Goal: Information Seeking & Learning: Find specific fact

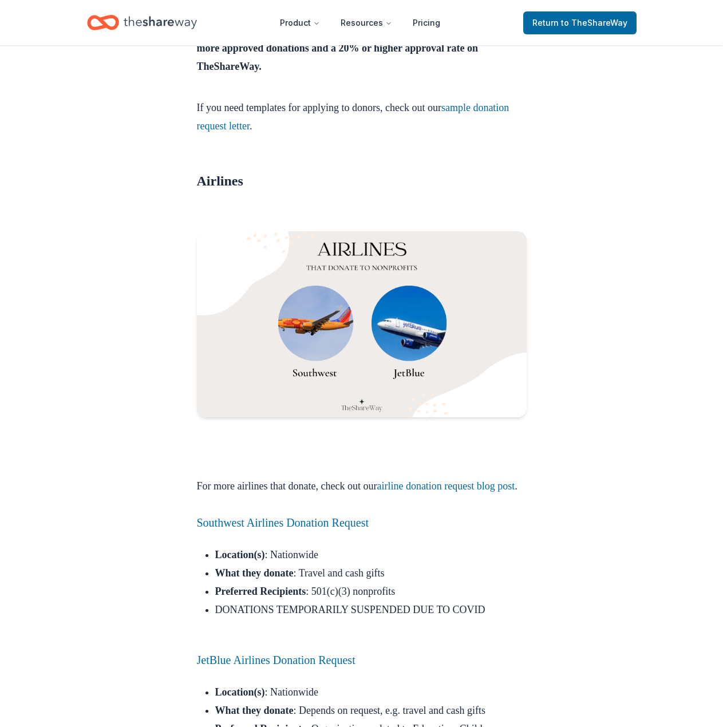
scroll to position [744, 0]
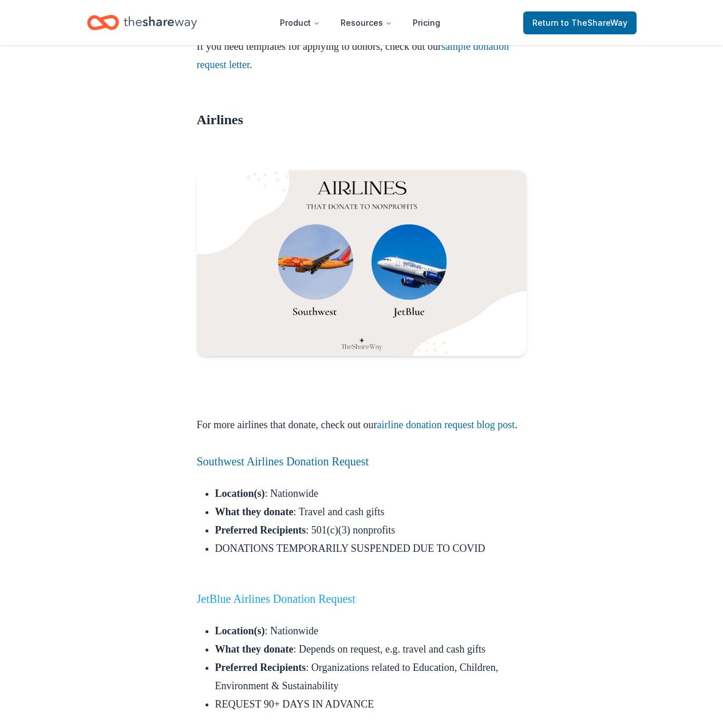
click at [310, 605] on link "JetBlue Airlines Donation Request" at bounding box center [276, 598] width 159 height 13
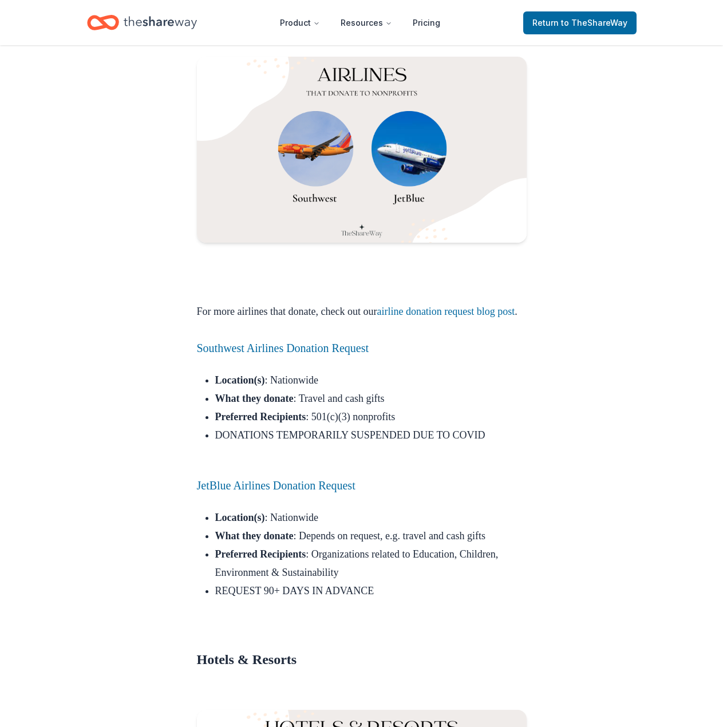
scroll to position [858, 0]
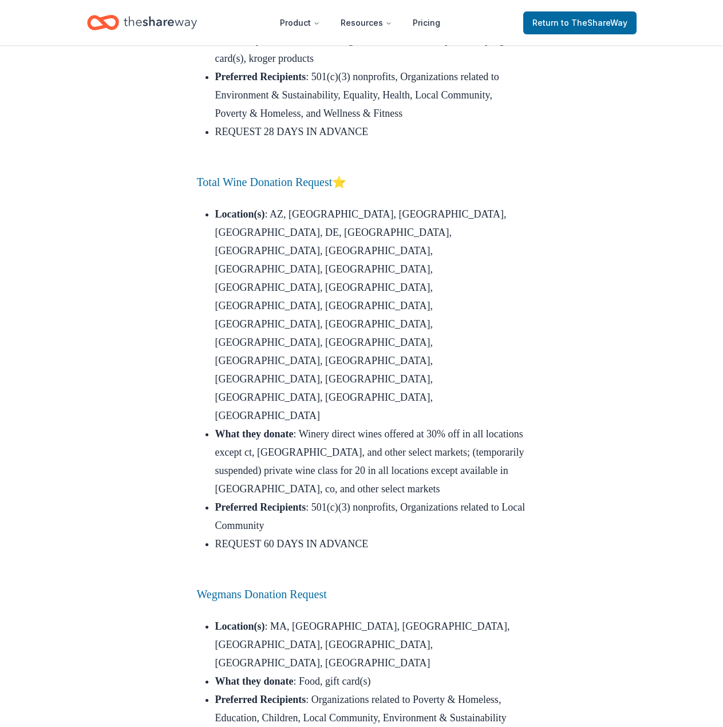
scroll to position [5551, 0]
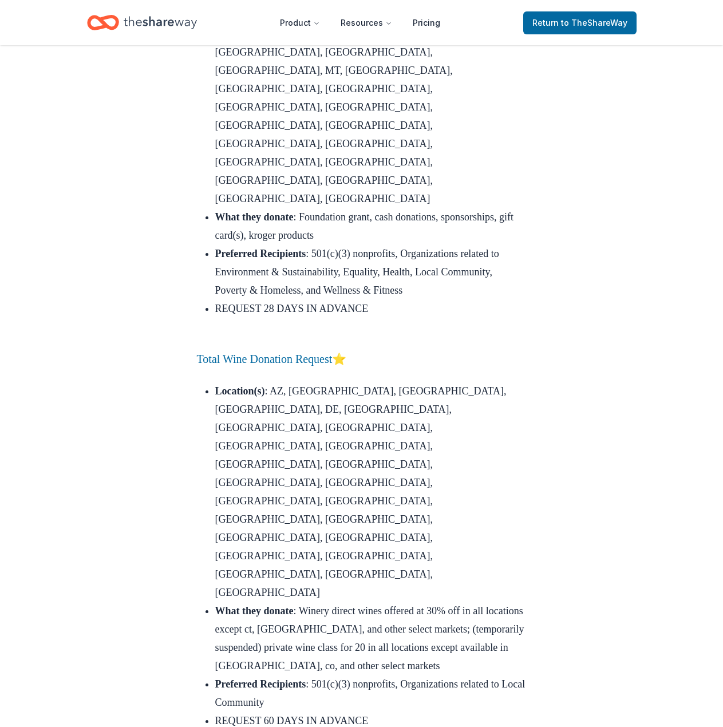
click at [160, 38] on header "Product Resources Pricing Return to TheShareWay" at bounding box center [361, 22] width 723 height 45
click at [156, 19] on icon "Home" at bounding box center [160, 22] width 73 height 23
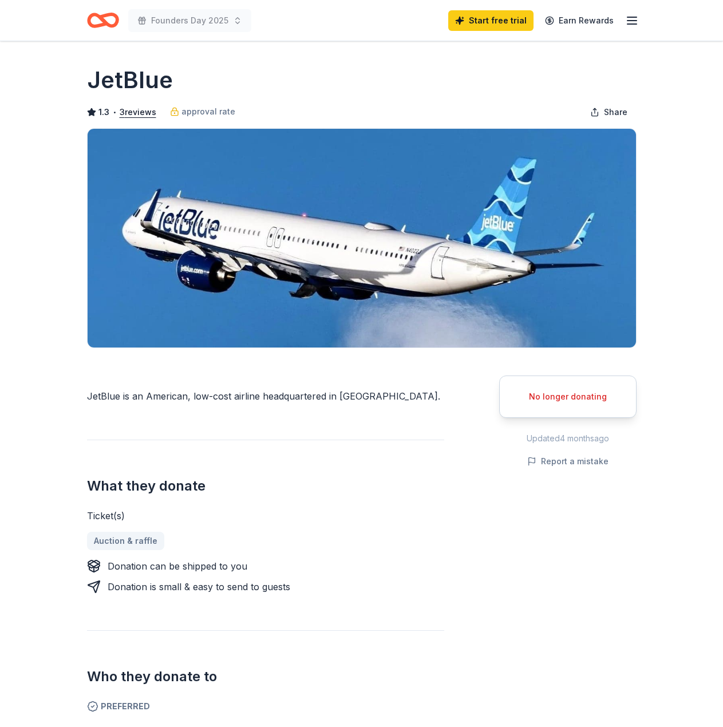
scroll to position [114, 0]
